Goal: Task Accomplishment & Management: Use online tool/utility

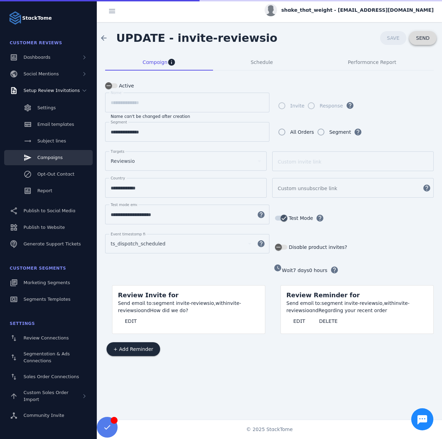
click at [419, 40] on span "SEND" at bounding box center [422, 38] width 13 height 5
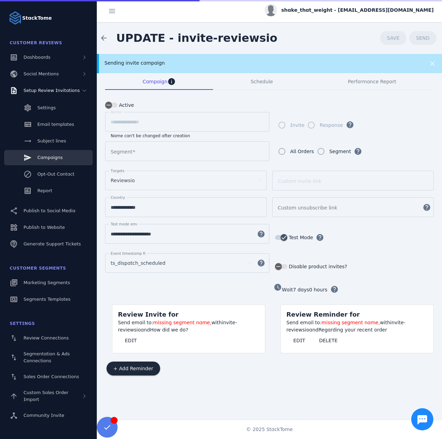
type input "**********"
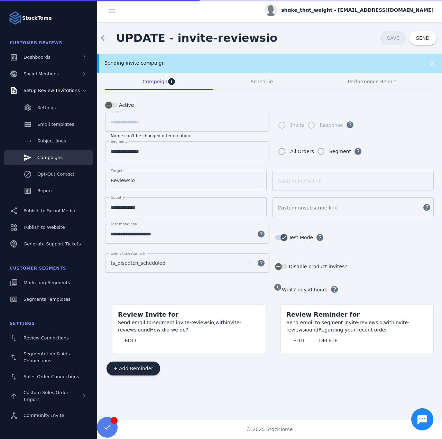
click at [170, 60] on div "Sending invite campaign" at bounding box center [253, 62] width 299 height 7
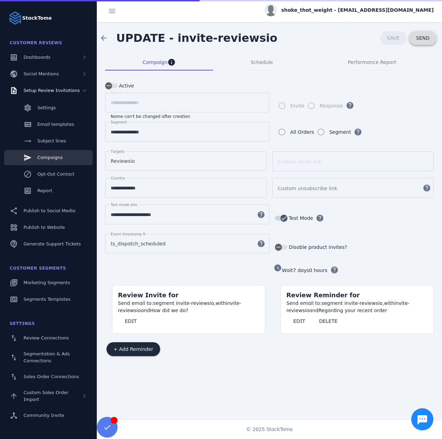
click at [428, 38] on span "SEND" at bounding box center [422, 38] width 13 height 5
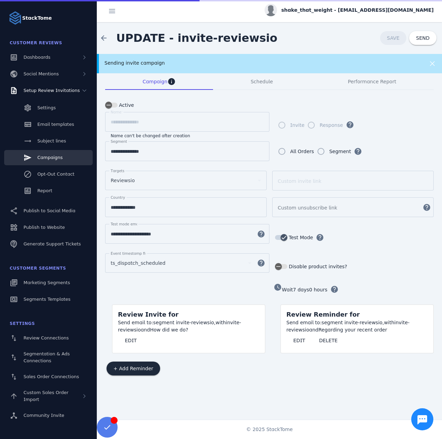
click at [165, 65] on div "Sending invite campaign" at bounding box center [253, 62] width 299 height 7
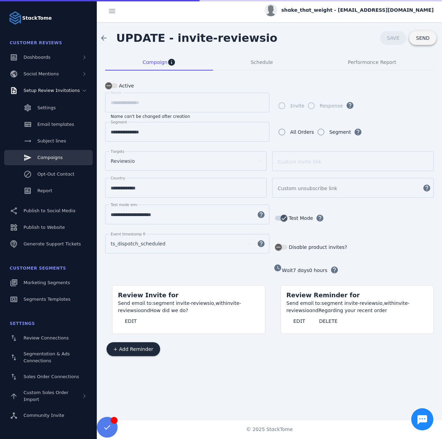
click at [428, 40] on span "SEND" at bounding box center [422, 38] width 13 height 5
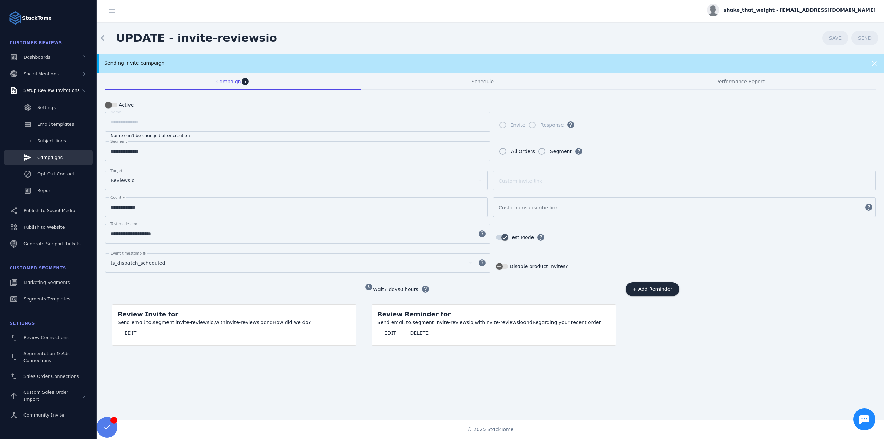
click at [155, 64] on div "Sending invite campaign" at bounding box center [452, 62] width 697 height 7
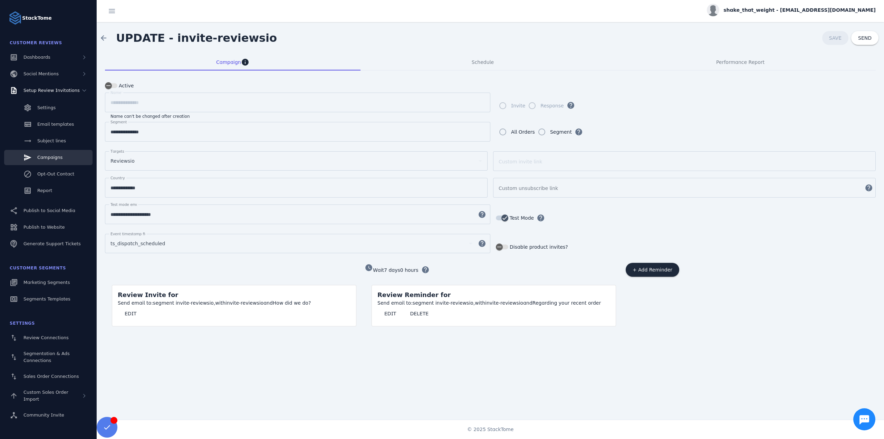
click at [138, 160] on div "Reviewsio" at bounding box center [294, 161] width 366 height 8
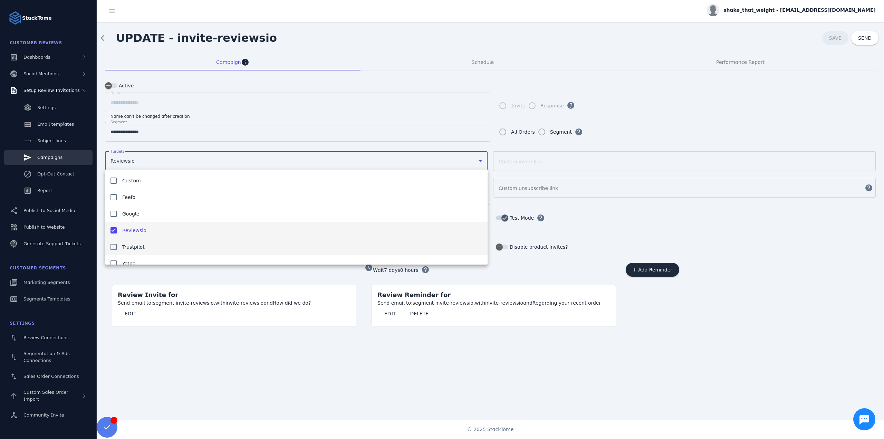
click at [129, 246] on span "Trustpilot" at bounding box center [133, 247] width 22 height 8
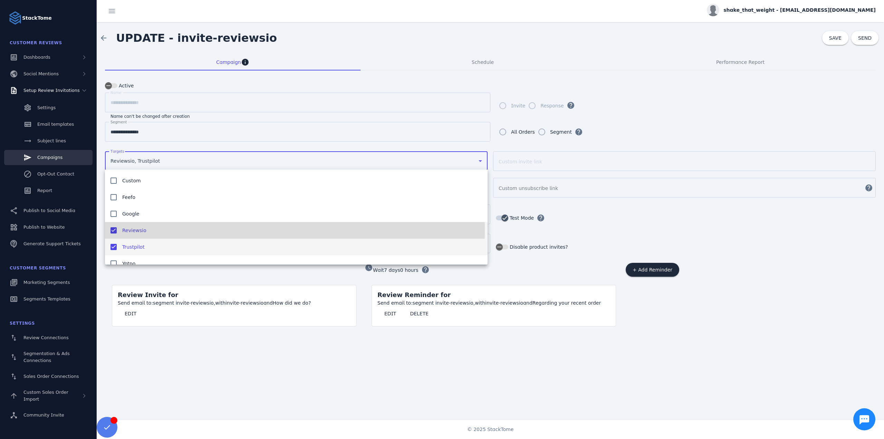
click at [121, 229] on mat-option "Reviewsio" at bounding box center [296, 230] width 383 height 17
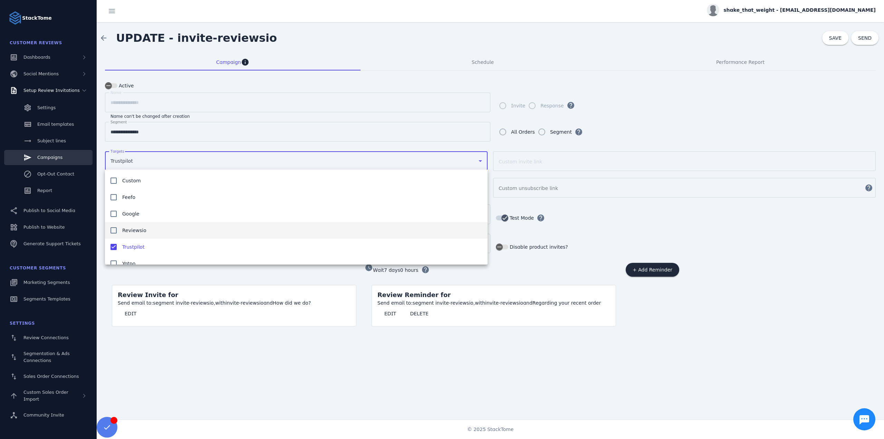
click at [441, 349] on div at bounding box center [442, 219] width 884 height 439
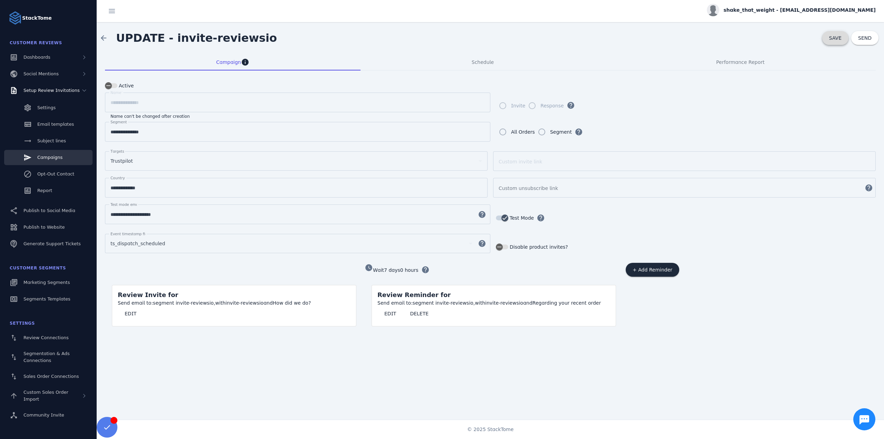
click at [441, 39] on span "SAVE" at bounding box center [836, 38] width 12 height 6
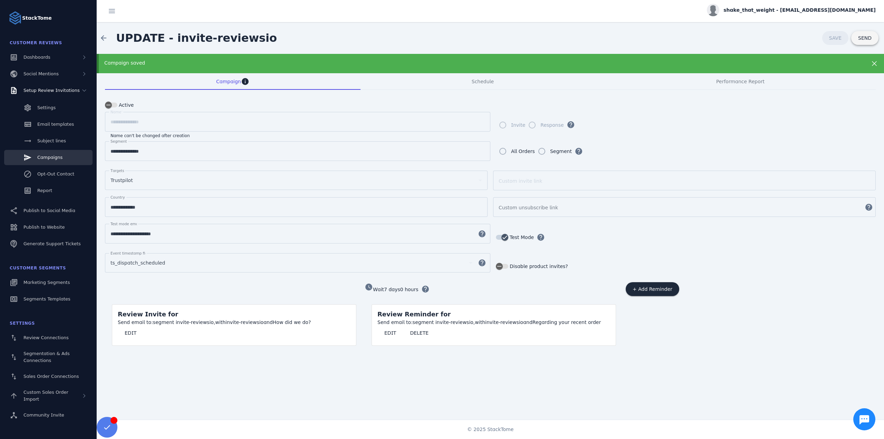
click at [441, 37] on span "SEND" at bounding box center [865, 38] width 13 height 5
